Goal: Task Accomplishment & Management: Manage account settings

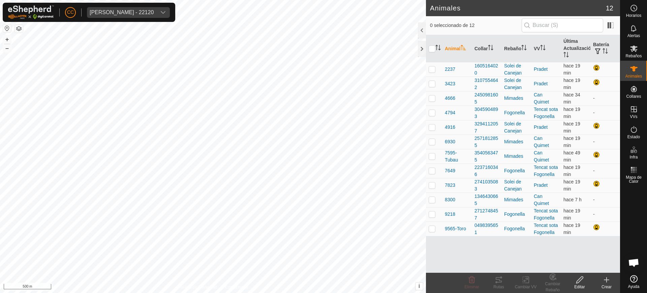
click at [106, 10] on div "Jordi Carbonell Vila - 22120" at bounding box center [122, 12] width 64 height 5
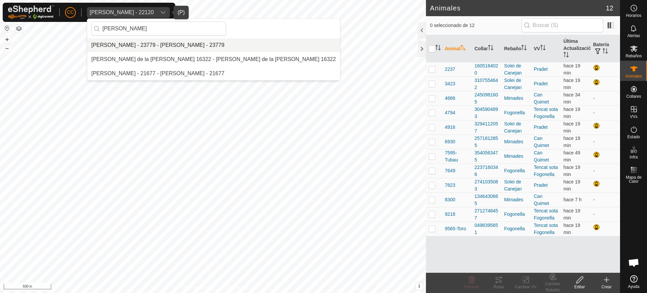
type input "juan carlos"
click at [159, 45] on li "[PERSON_NAME] - 23779 - [PERSON_NAME] - 23779" at bounding box center [213, 44] width 253 height 13
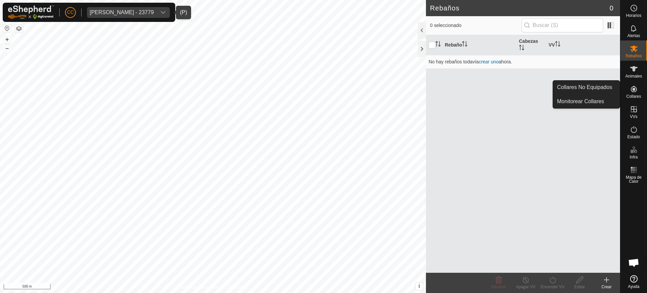
click at [641, 87] on div "Collares" at bounding box center [633, 91] width 27 height 20
click at [609, 84] on link "Collares No Equipados" at bounding box center [586, 86] width 67 height 13
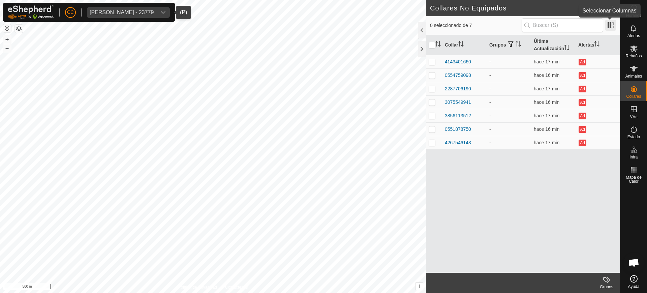
click at [606, 24] on span at bounding box center [610, 25] width 11 height 11
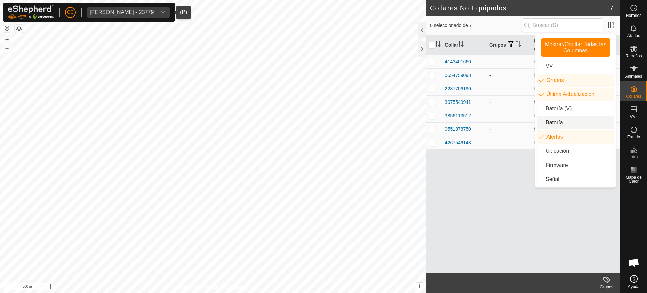
click at [571, 120] on li "Batería" at bounding box center [575, 122] width 77 height 13
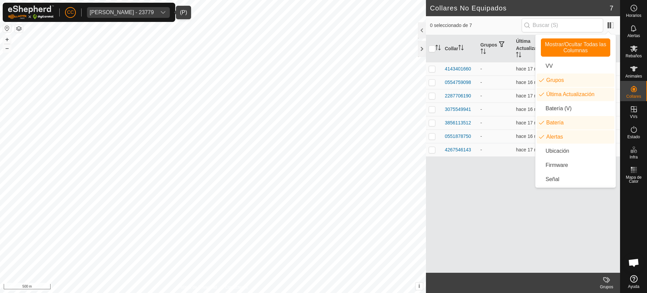
click at [494, 183] on div "Collar Grupos Última Actualización Batería Alertas 4143401660 - hace 17 min Ad …" at bounding box center [523, 153] width 194 height 237
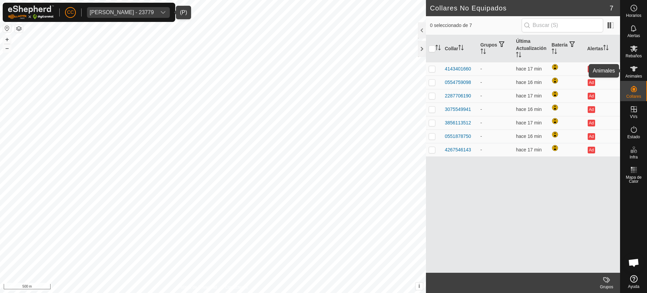
click at [633, 71] on icon at bounding box center [633, 69] width 8 height 8
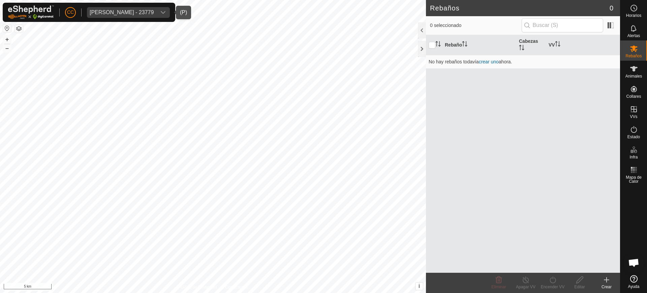
click at [153, 13] on div "[PERSON_NAME] - 23779" at bounding box center [122, 12] width 64 height 5
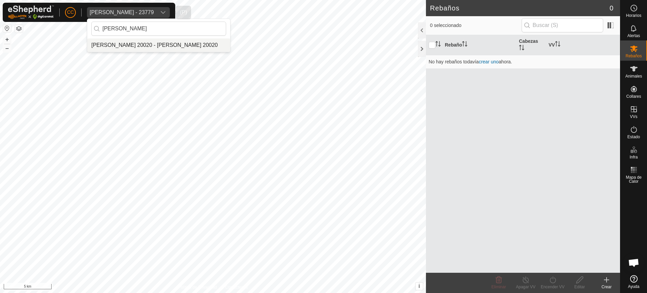
type input "[PERSON_NAME]"
click at [179, 45] on li "[PERSON_NAME] 20020 - [PERSON_NAME] 20020" at bounding box center [158, 44] width 143 height 13
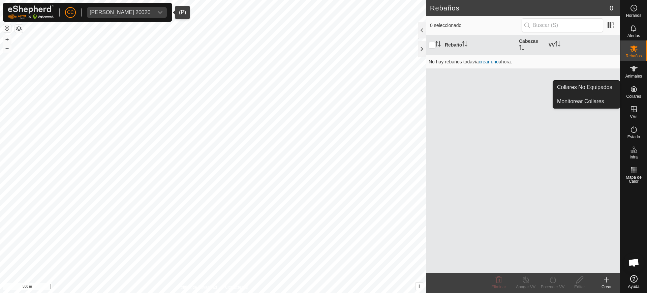
drag, startPoint x: 635, startPoint y: 88, endPoint x: 620, endPoint y: 89, distance: 15.2
click at [634, 89] on icon at bounding box center [633, 89] width 8 height 8
click at [611, 85] on link "Collares No Equipados" at bounding box center [586, 86] width 67 height 13
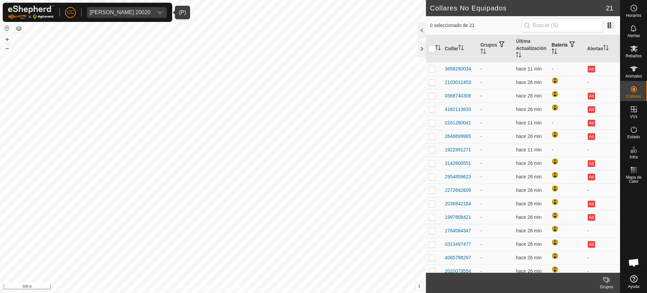
click at [549, 50] on th "Batería" at bounding box center [567, 48] width 36 height 27
drag, startPoint x: 454, startPoint y: 94, endPoint x: 445, endPoint y: 96, distance: 9.5
click at [445, 96] on div "2103011453" at bounding box center [458, 95] width 26 height 7
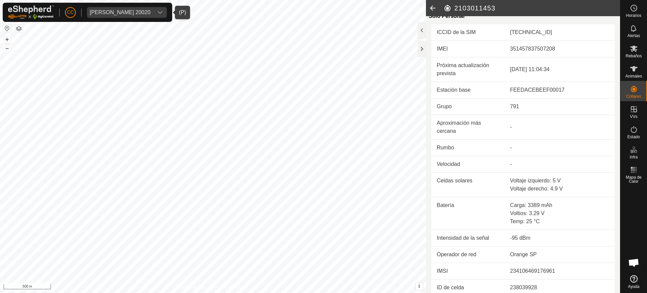
scroll to position [165, 0]
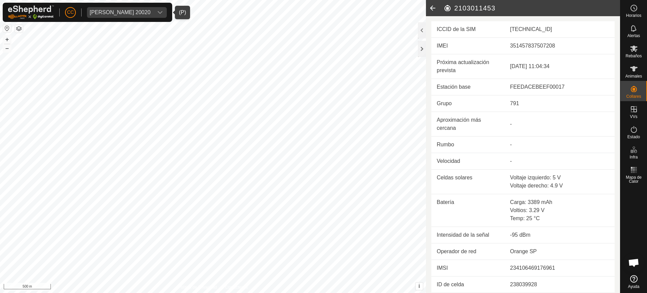
click at [432, 8] on icon at bounding box center [432, 8] width 13 height 16
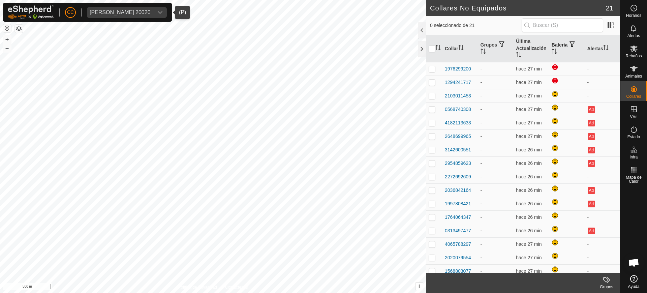
click at [550, 46] on th "Batería" at bounding box center [567, 48] width 36 height 27
click at [634, 233] on div at bounding box center [633, 229] width 27 height 86
click at [588, 52] on th "Alertas" at bounding box center [602, 48] width 36 height 27
click at [587, 52] on th "Alertas" at bounding box center [602, 48] width 36 height 27
click at [549, 50] on th "Batería" at bounding box center [567, 48] width 36 height 27
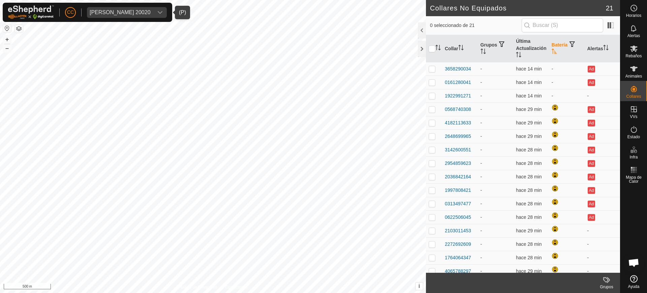
click at [551, 51] on icon "Activar para ordenar" at bounding box center [553, 51] width 5 height 5
click at [556, 47] on th "Batería" at bounding box center [567, 48] width 36 height 27
click at [549, 57] on th "Batería" at bounding box center [567, 48] width 36 height 27
click at [551, 50] on icon "Activar para ordenar" at bounding box center [553, 51] width 5 height 5
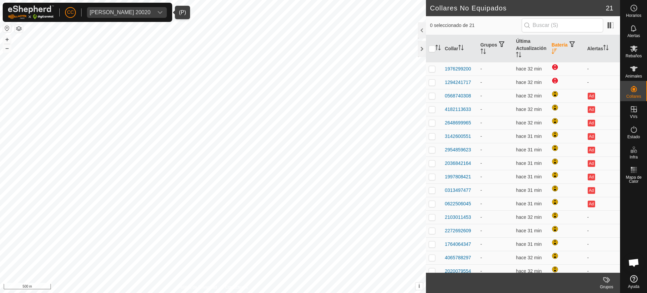
click at [552, 43] on th "Batería" at bounding box center [567, 48] width 36 height 27
click at [570, 43] on span "button" at bounding box center [571, 43] width 5 height 5
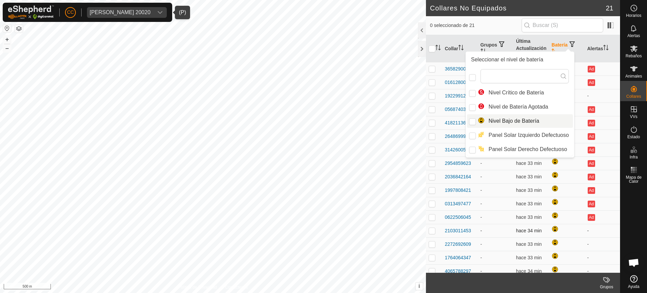
drag, startPoint x: 600, startPoint y: 241, endPoint x: 587, endPoint y: 234, distance: 15.2
click at [599, 241] on td "-" at bounding box center [602, 243] width 36 height 13
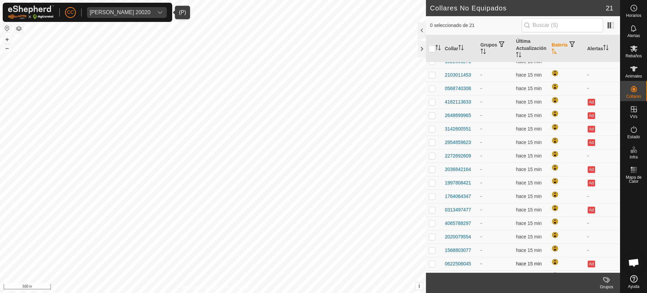
scroll to position [73, 0]
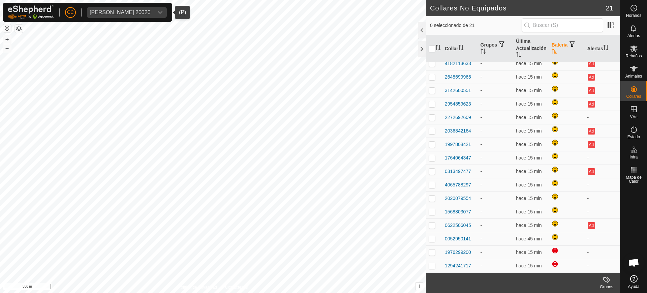
click at [552, 52] on icon "Activar para ordenar" at bounding box center [553, 51] width 5 height 5
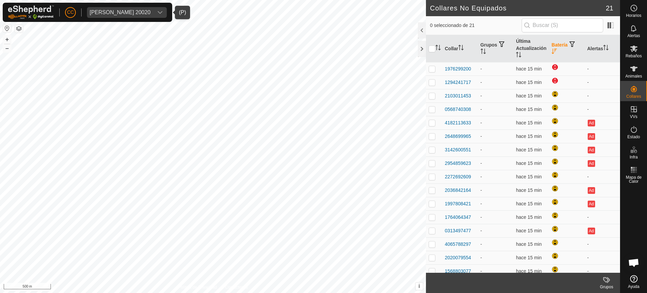
click at [551, 49] on icon "Activar para ordenar" at bounding box center [553, 51] width 5 height 5
click at [564, 41] on th "Batería" at bounding box center [567, 48] width 36 height 27
click at [569, 44] on span "button" at bounding box center [571, 43] width 5 height 5
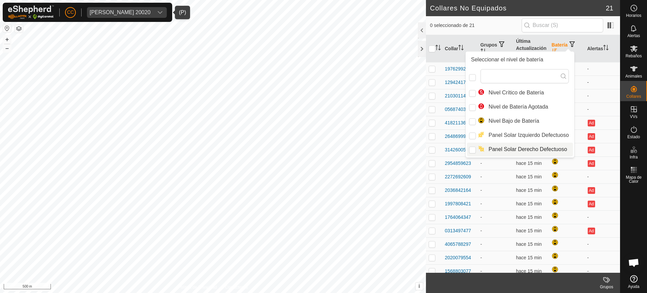
click at [584, 84] on td "-" at bounding box center [602, 81] width 36 height 13
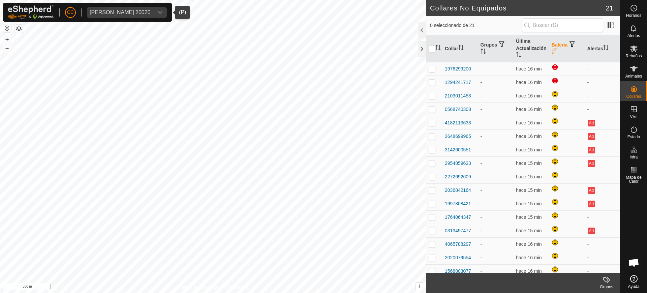
click at [551, 53] on icon "Activar para ordenar" at bounding box center [553, 51] width 5 height 5
click at [555, 47] on th "Batería" at bounding box center [567, 48] width 36 height 27
click at [555, 48] on th "Batería" at bounding box center [567, 48] width 36 height 27
click at [153, 7] on span "[PERSON_NAME] 20020" at bounding box center [120, 12] width 66 height 11
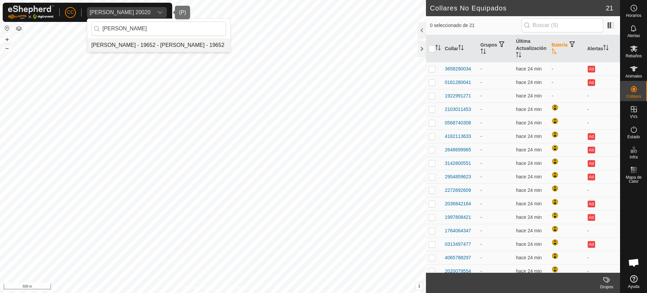
type input "[PERSON_NAME]"
click at [165, 49] on li "[PERSON_NAME] - 19652 - [PERSON_NAME] - 19652" at bounding box center [158, 44] width 143 height 13
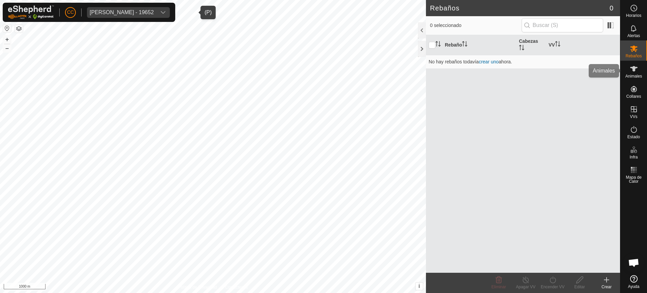
drag, startPoint x: 638, startPoint y: 68, endPoint x: 628, endPoint y: 95, distance: 28.7
click at [638, 68] on es-animals-svg-icon at bounding box center [633, 68] width 12 height 11
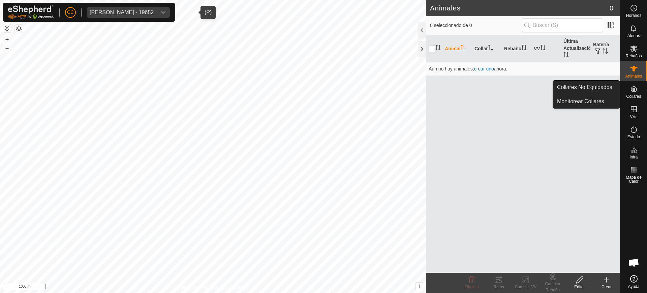
drag, startPoint x: 628, startPoint y: 95, endPoint x: 627, endPoint y: 100, distance: 5.5
click at [597, 91] on link "Collares No Equipados" at bounding box center [586, 86] width 67 height 13
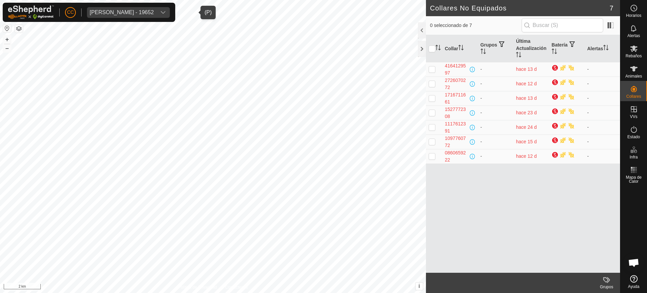
click at [128, 10] on div "[PERSON_NAME] - 19652" at bounding box center [122, 12] width 64 height 5
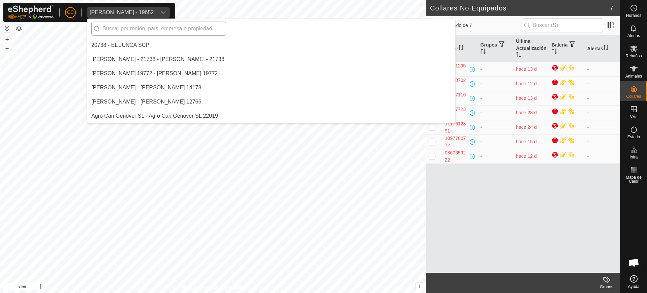
scroll to position [4314, 0]
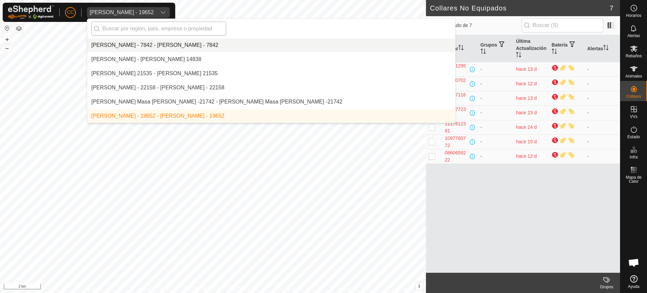
click at [139, 33] on input "text" at bounding box center [158, 29] width 135 height 14
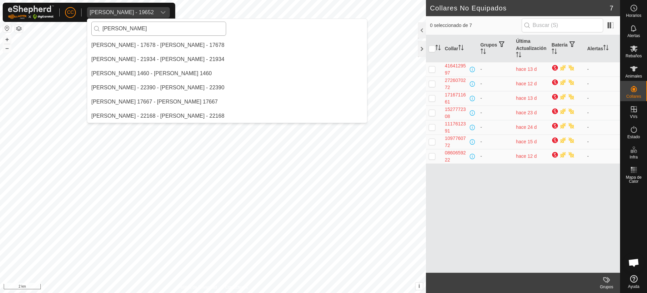
scroll to position [0, 0]
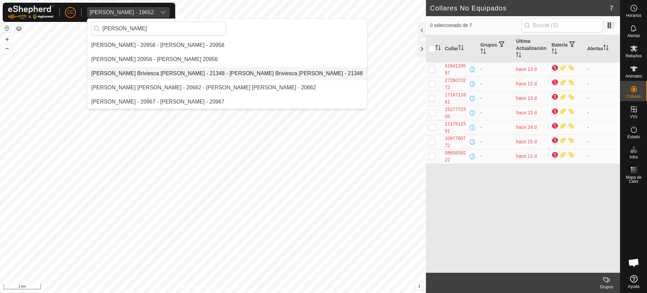
type input "[PERSON_NAME]"
click at [129, 75] on li "[PERSON_NAME] Briviesca [PERSON_NAME] - 21348 - [PERSON_NAME] Briviesca [PERSON…" at bounding box center [227, 73] width 280 height 13
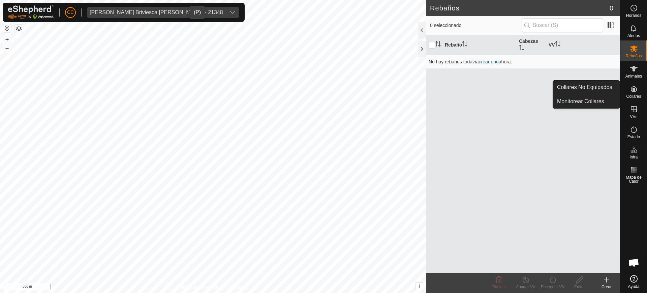
click at [639, 92] on es-neckbands-svg-icon at bounding box center [633, 89] width 12 height 11
click at [592, 86] on link "Collares No Equipados" at bounding box center [586, 86] width 67 height 13
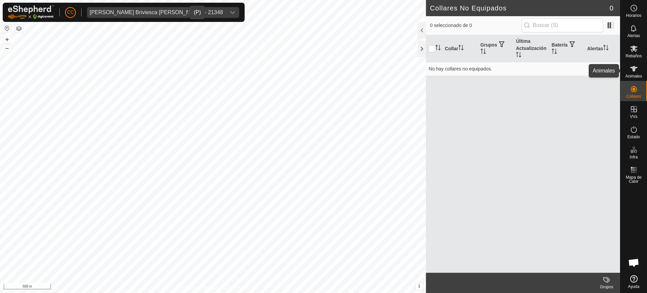
drag, startPoint x: 646, startPoint y: 66, endPoint x: 639, endPoint y: 68, distance: 7.3
click at [644, 67] on div "Animales" at bounding box center [633, 71] width 27 height 20
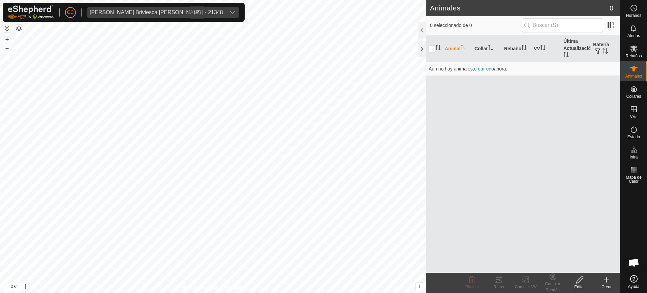
click at [139, 14] on div "[PERSON_NAME] Briviesca [PERSON_NAME] - 21348" at bounding box center [156, 12] width 133 height 5
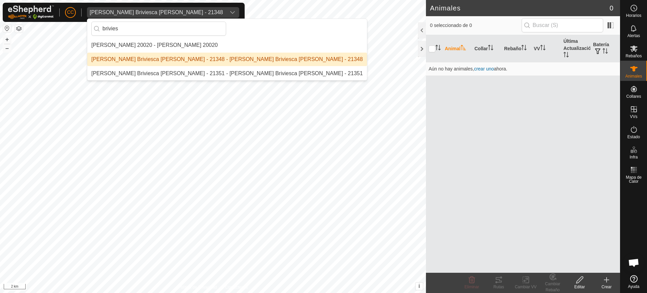
type input "brivies"
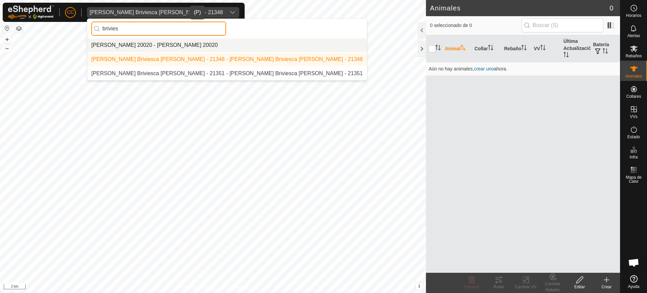
click at [127, 22] on input "brivies" at bounding box center [158, 29] width 135 height 14
drag, startPoint x: 130, startPoint y: 24, endPoint x: 41, endPoint y: 20, distance: 88.4
click at [44, 20] on div "CC [PERSON_NAME] Briviesca [PERSON_NAME] - 21348 brivies [PERSON_NAME] 20020 - …" at bounding box center [124, 12] width 242 height 19
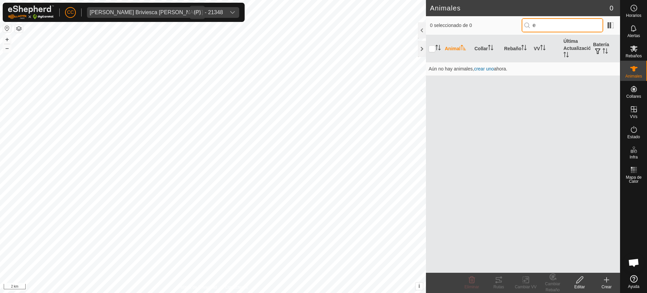
type input "e"
click at [174, 7] on span "[PERSON_NAME] Briviesca [PERSON_NAME] - 21348" at bounding box center [156, 12] width 139 height 11
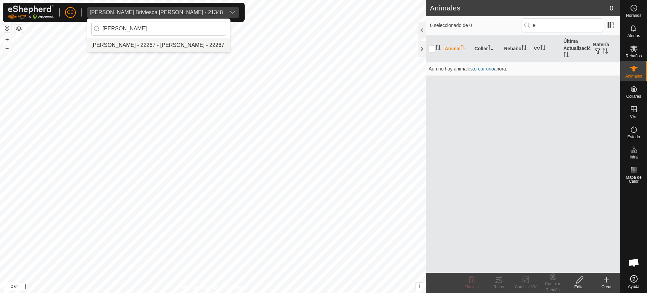
type input "[PERSON_NAME]"
click at [167, 52] on div "[PERSON_NAME] [PERSON_NAME] - 22267 - [PERSON_NAME] - 22267" at bounding box center [158, 36] width 143 height 34
click at [197, 43] on li "[PERSON_NAME] - 22267 - [PERSON_NAME] - 22267" at bounding box center [158, 44] width 143 height 13
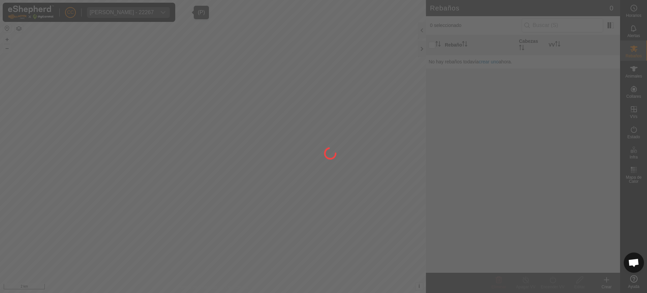
click at [635, 89] on div at bounding box center [323, 146] width 647 height 293
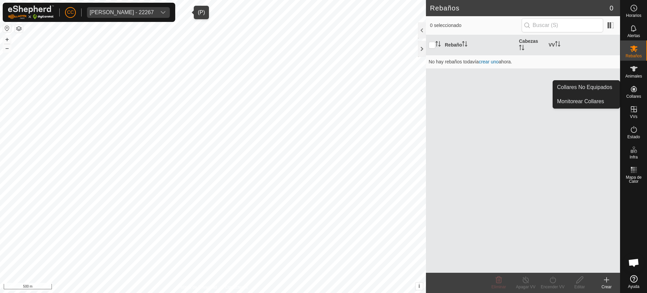
click at [634, 89] on icon at bounding box center [634, 89] width 6 height 6
click at [604, 85] on link "Collares No Equipados" at bounding box center [586, 86] width 67 height 13
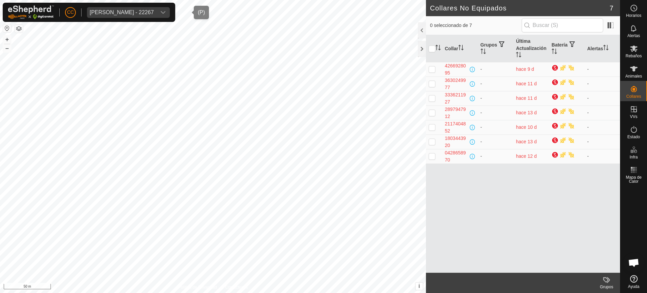
click at [150, 17] on span "[PERSON_NAME] - 22267" at bounding box center [121, 12] width 69 height 11
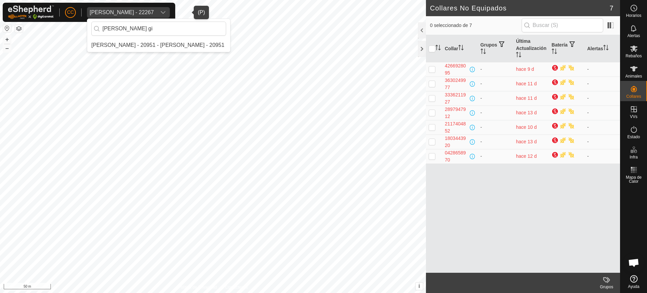
type input "[PERSON_NAME] gi"
click at [155, 46] on li "[PERSON_NAME] - 20951 - [PERSON_NAME] - 20951" at bounding box center [158, 44] width 143 height 13
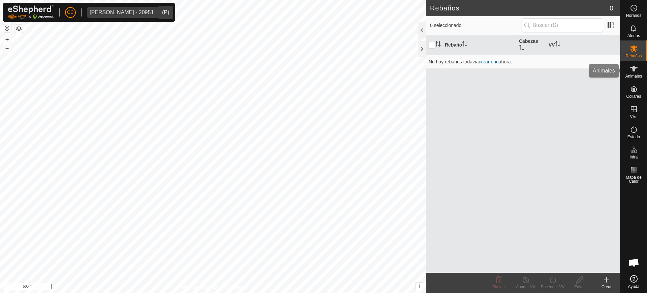
click at [635, 65] on icon at bounding box center [633, 69] width 8 height 8
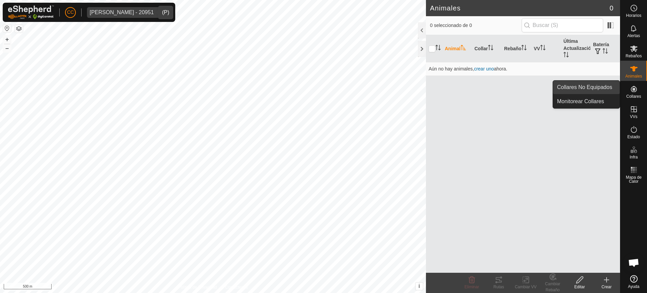
drag, startPoint x: 641, startPoint y: 91, endPoint x: 602, endPoint y: 83, distance: 40.3
click at [639, 91] on div "Collares" at bounding box center [633, 91] width 27 height 20
drag, startPoint x: 602, startPoint y: 83, endPoint x: 585, endPoint y: 85, distance: 17.3
click at [599, 83] on link "Collares No Equipados" at bounding box center [586, 86] width 67 height 13
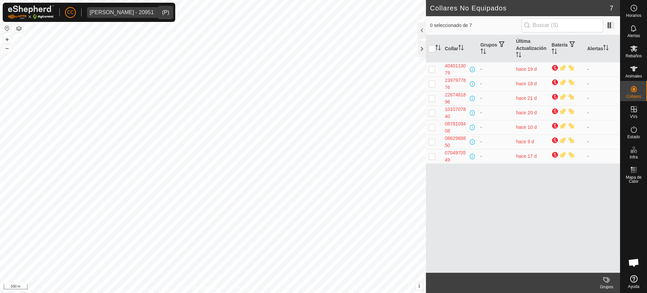
click at [5, 26] on button "button" at bounding box center [7, 28] width 8 height 8
click at [160, 11] on icon "dropdown trigger" at bounding box center [162, 12] width 5 height 5
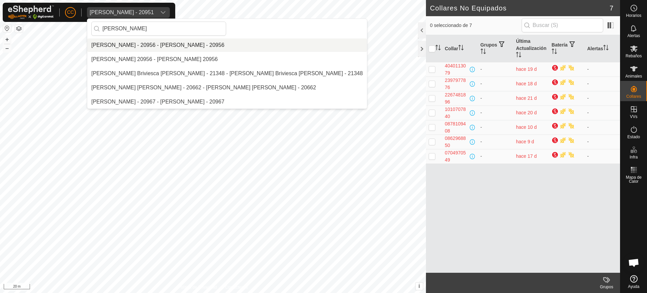
type input "[PERSON_NAME]"
click at [152, 42] on li "[PERSON_NAME] - 20956 - [PERSON_NAME] - 20956" at bounding box center [227, 44] width 280 height 13
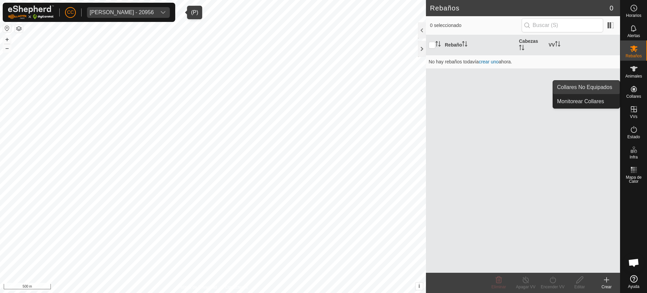
drag, startPoint x: 636, startPoint y: 94, endPoint x: 617, endPoint y: 91, distance: 18.8
click at [635, 94] on span "Collares" at bounding box center [633, 96] width 15 height 4
click at [604, 89] on link "Collares No Equipados" at bounding box center [586, 86] width 67 height 13
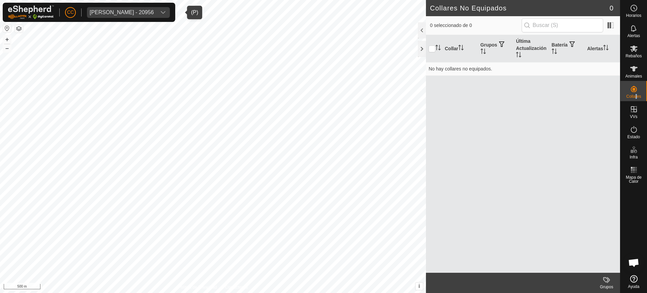
click at [147, 10] on div "[PERSON_NAME] - 20956" at bounding box center [122, 12] width 64 height 5
type input "m"
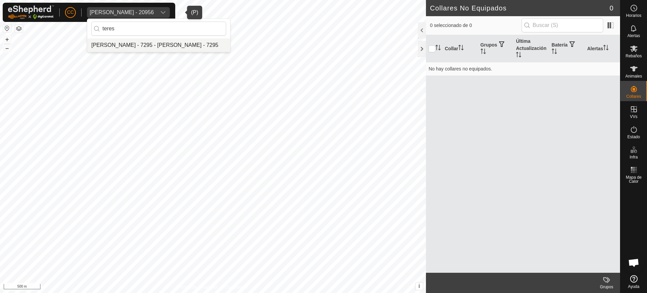
type input "teres"
click at [157, 43] on li "[PERSON_NAME] - 7295 - [PERSON_NAME] - 7295" at bounding box center [158, 44] width 143 height 13
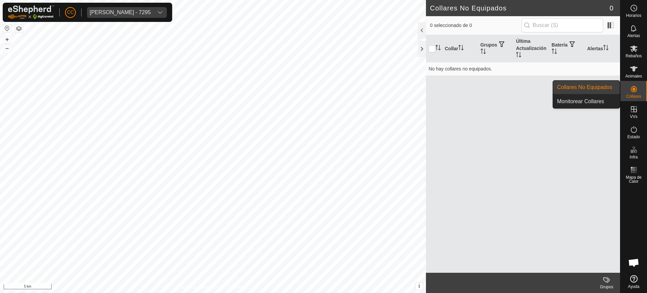
click at [633, 96] on span "Collares" at bounding box center [633, 96] width 15 height 4
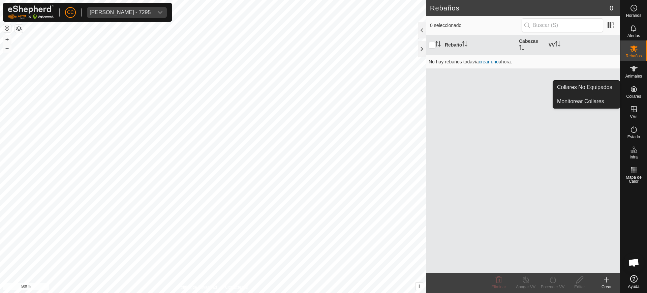
click at [630, 90] on icon at bounding box center [633, 89] width 8 height 8
click at [605, 89] on link "Collares No Equipados" at bounding box center [586, 86] width 67 height 13
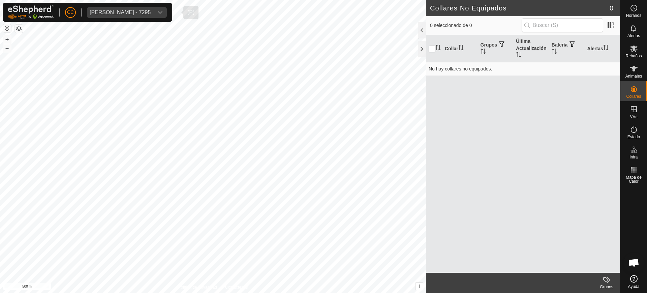
click at [131, 8] on span "[PERSON_NAME] - 7295" at bounding box center [120, 12] width 66 height 11
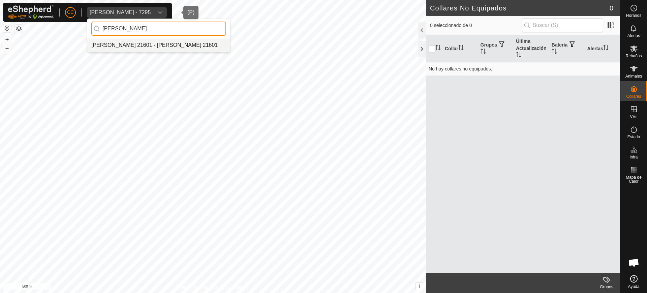
type input "[PERSON_NAME]"
click at [230, 45] on li "[PERSON_NAME] 21601 - [PERSON_NAME] 21601" at bounding box center [158, 44] width 143 height 13
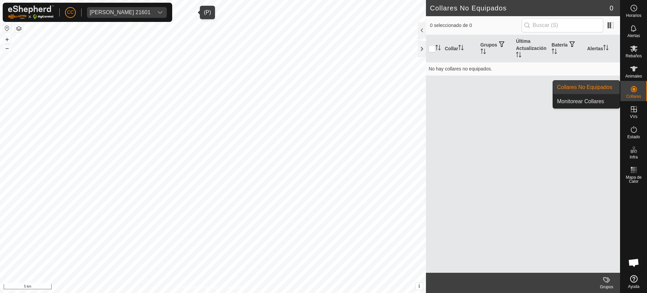
drag, startPoint x: 646, startPoint y: 82, endPoint x: 646, endPoint y: 87, distance: 4.8
click at [646, 87] on div "Collares" at bounding box center [633, 91] width 27 height 20
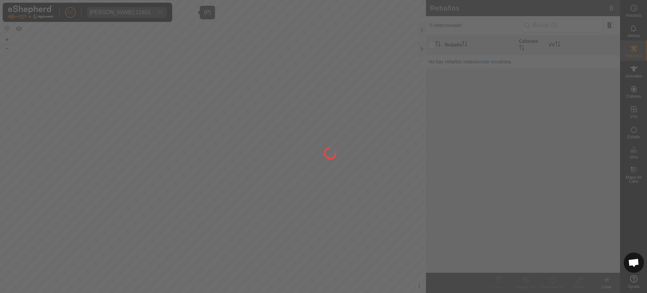
click at [634, 76] on div at bounding box center [323, 146] width 647 height 293
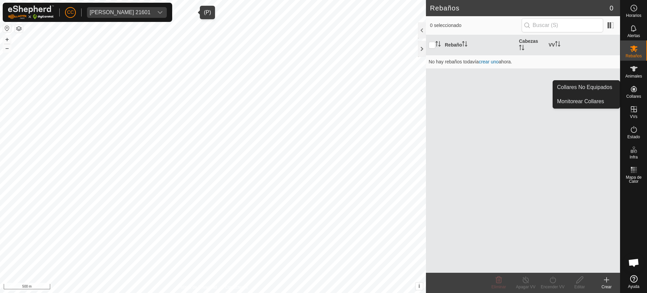
click at [637, 94] on span "Collares" at bounding box center [633, 96] width 15 height 4
click at [614, 87] on link "Collares No Equipados" at bounding box center [586, 86] width 67 height 13
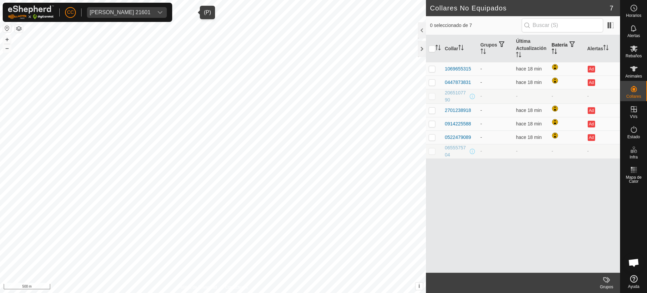
click at [556, 52] on icon "Activar para ordenar" at bounding box center [553, 51] width 5 height 5
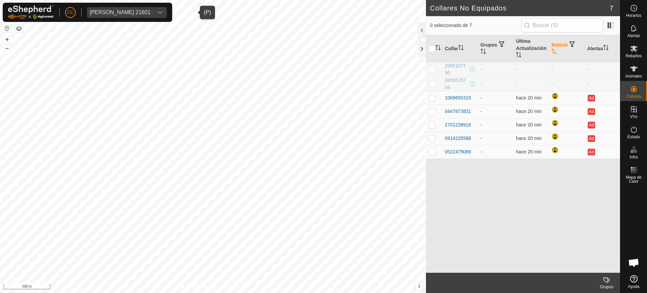
click at [433, 71] on p-checkbox at bounding box center [431, 68] width 7 height 5
checkbox input "true"
click at [429, 83] on p-checkbox at bounding box center [431, 83] width 7 height 5
click at [431, 84] on p-checkbox at bounding box center [431, 83] width 7 height 5
checkbox input "false"
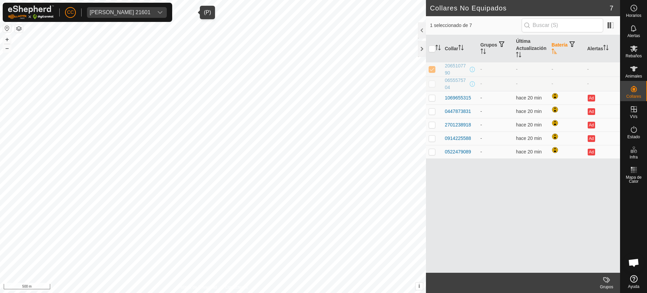
click at [433, 69] on p-checkbox at bounding box center [431, 68] width 7 height 5
checkbox input "false"
click at [473, 190] on div "Collar Grupos Última Actualización Batería Alertas 2065107790 - - - - 065557570…" at bounding box center [523, 153] width 194 height 237
click at [606, 28] on span at bounding box center [610, 25] width 11 height 11
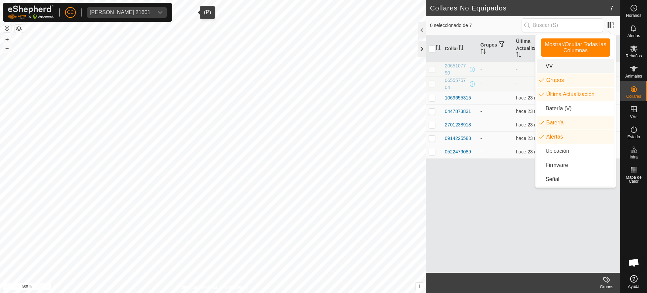
click at [418, 50] on div at bounding box center [422, 49] width 8 height 16
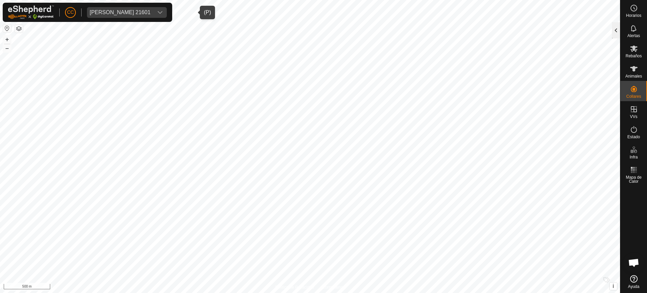
click at [619, 33] on div at bounding box center [616, 30] width 8 height 16
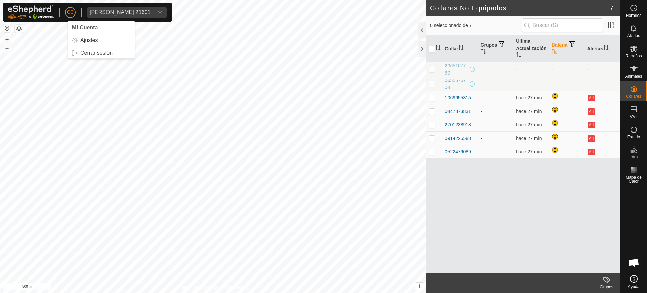
drag, startPoint x: 70, startPoint y: 12, endPoint x: 72, endPoint y: 18, distance: 6.2
click at [70, 13] on span "CC" at bounding box center [70, 12] width 7 height 7
click at [66, 11] on p-avatar "CC" at bounding box center [70, 12] width 11 height 11
click at [82, 48] on link "Cerrar sesión" at bounding box center [101, 52] width 67 height 11
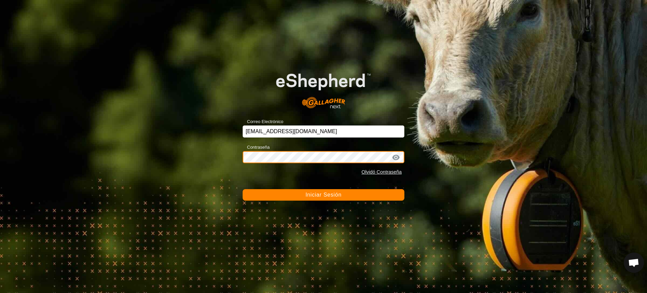
click at [229, 155] on div "Correo Electrónico [EMAIL_ADDRESS][DOMAIN_NAME] Contraseña Olvidó Contraseña In…" at bounding box center [323, 146] width 647 height 293
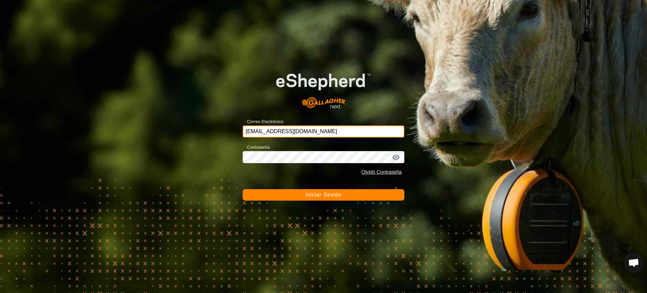
click at [323, 129] on input "[EMAIL_ADDRESS][DOMAIN_NAME]" at bounding box center [324, 131] width 162 height 12
drag, startPoint x: 324, startPoint y: 130, endPoint x: 206, endPoint y: 134, distance: 118.0
click at [207, 134] on div "Correo Electrónico [EMAIL_ADDRESS][DOMAIN_NAME] Contraseña Olvidó Contraseña In…" at bounding box center [323, 146] width 647 height 293
paste input "[PERSON_NAME][EMAIL_ADDRESS][DOMAIN_NAME]"
type input "[PERSON_NAME][EMAIL_ADDRESS][DOMAIN_NAME]"
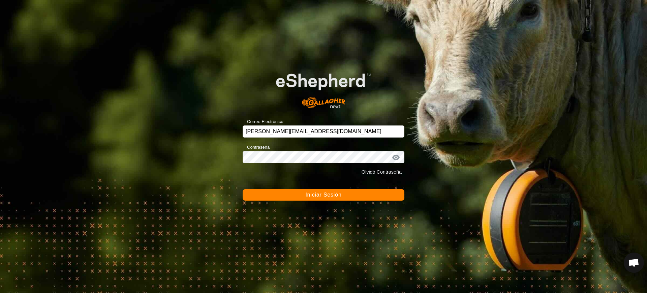
click at [318, 192] on span "Iniciar Sesión" at bounding box center [323, 195] width 36 height 6
